Goal: Task Accomplishment & Management: Manage account settings

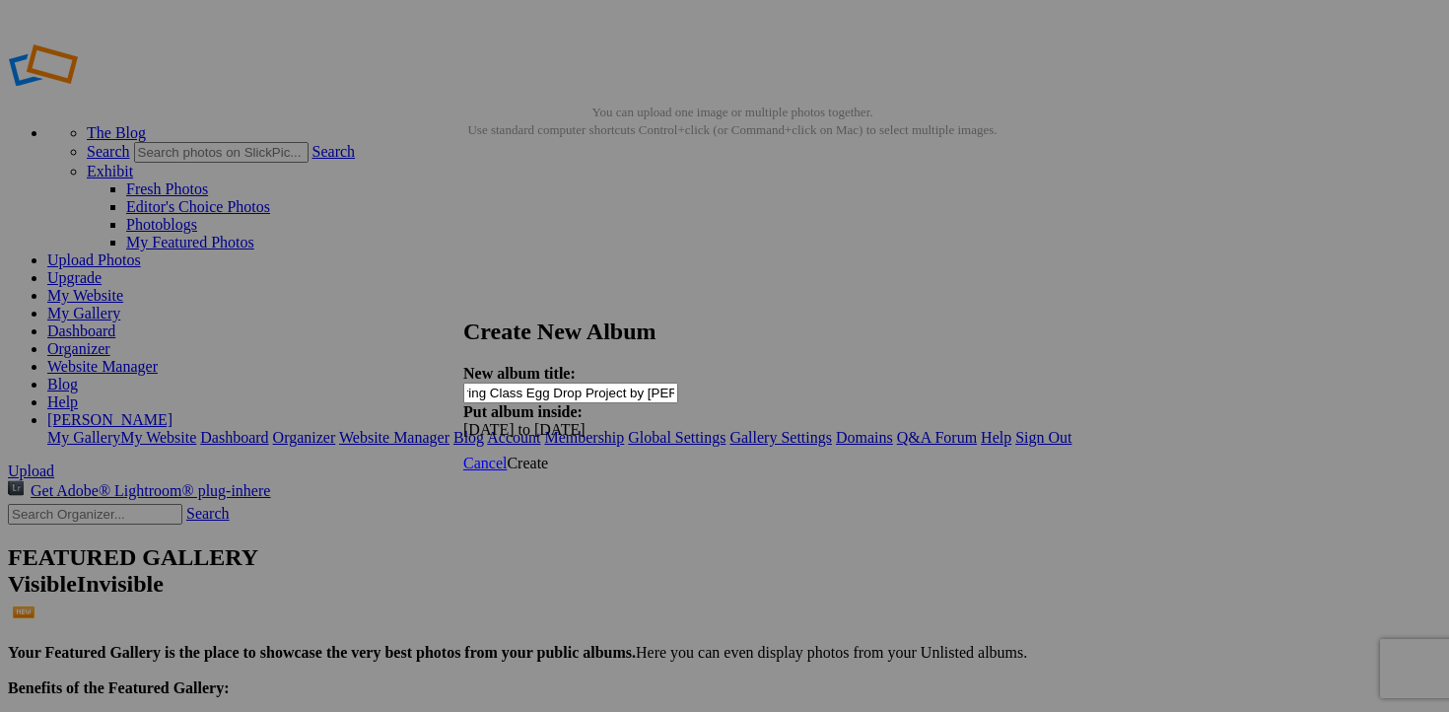
scroll to position [0, 55]
type input "Engineering Class Egg Drop Project by [PERSON_NAME]"
click at [548, 454] on span "Create" at bounding box center [527, 462] width 41 height 17
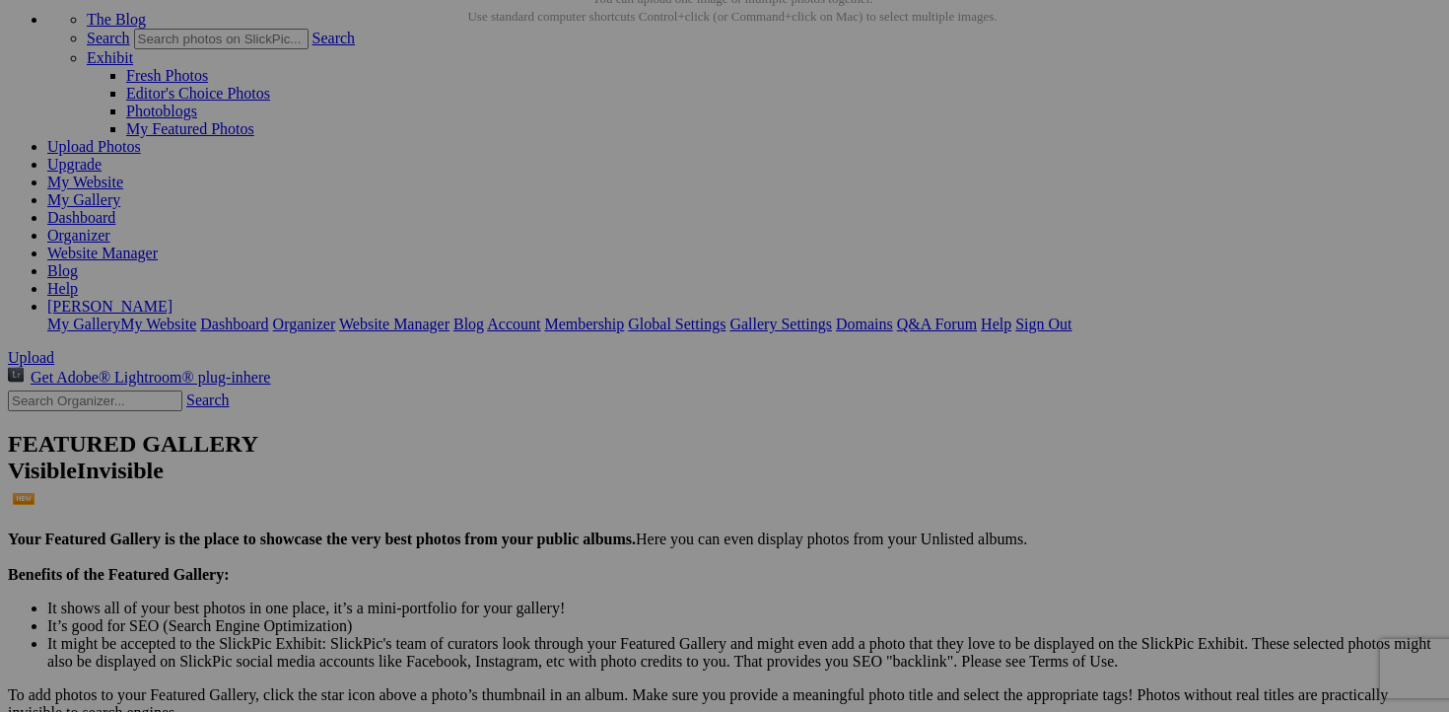
scroll to position [84, 0]
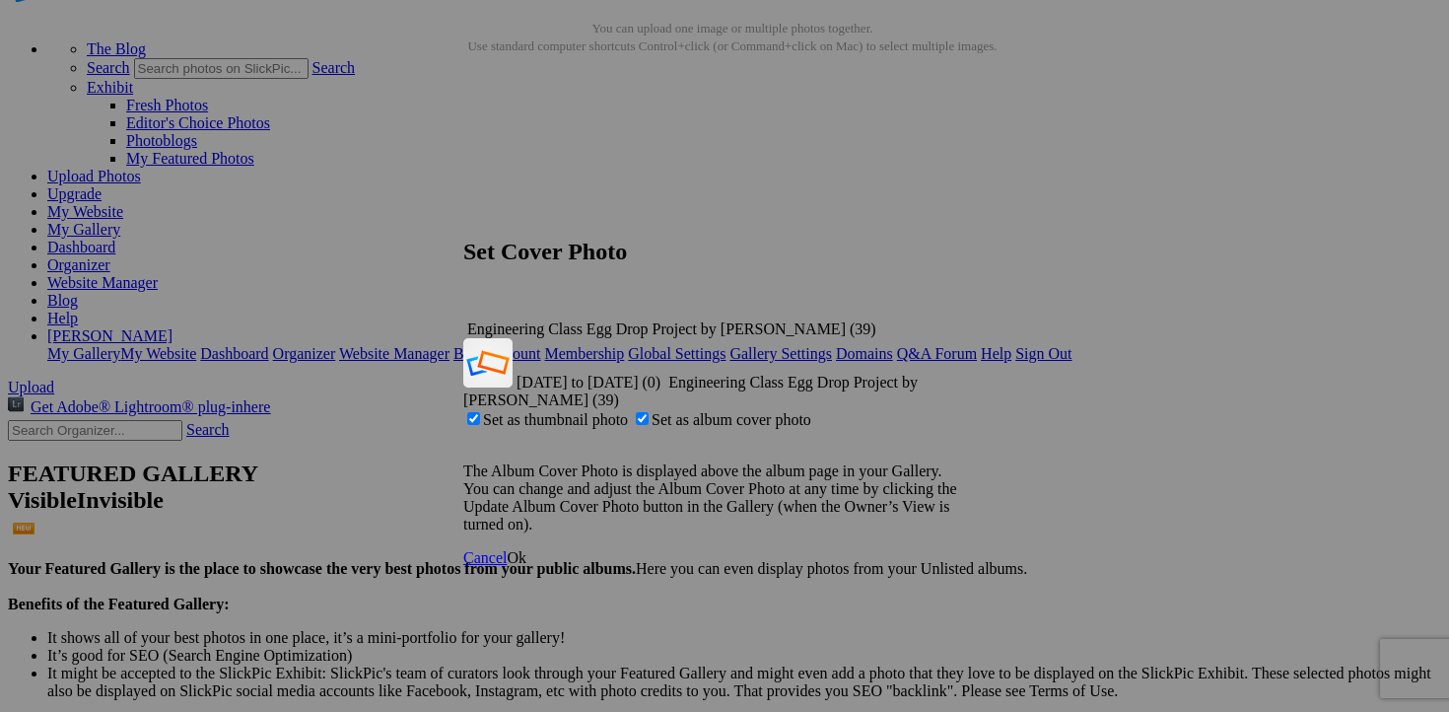
click at [526, 549] on span "Ok" at bounding box center [517, 557] width 20 height 17
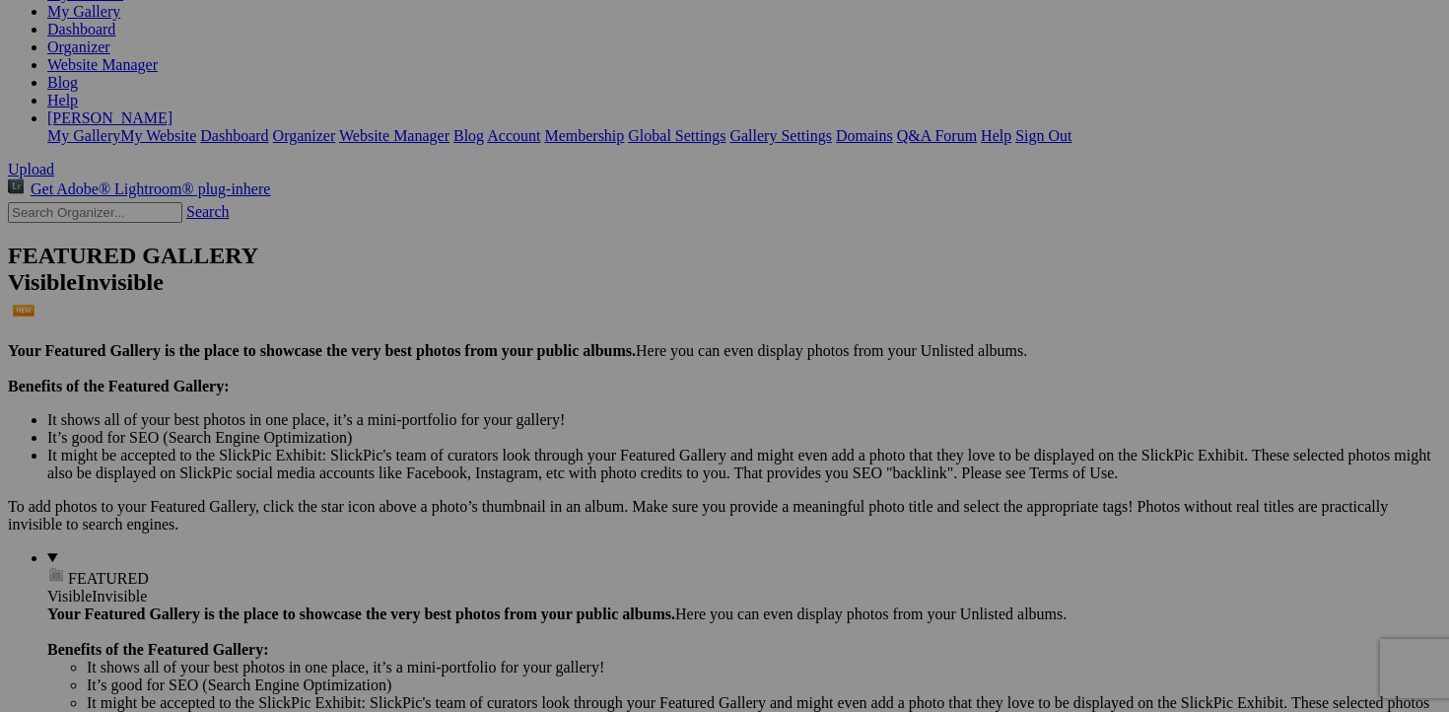
scroll to position [0, 0]
